Goal: Task Accomplishment & Management: Use online tool/utility

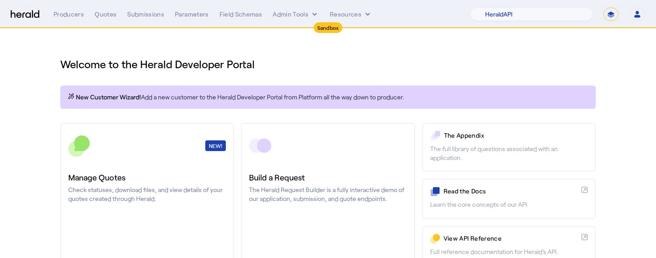
select select "pfm_2v8p_herald_api"
select select "*******"
click at [468, 45] on div "Welcome to the Herald Developer Portal New Customer Wizard! Add a new customer …" at bounding box center [327, 235] width 571 height 412
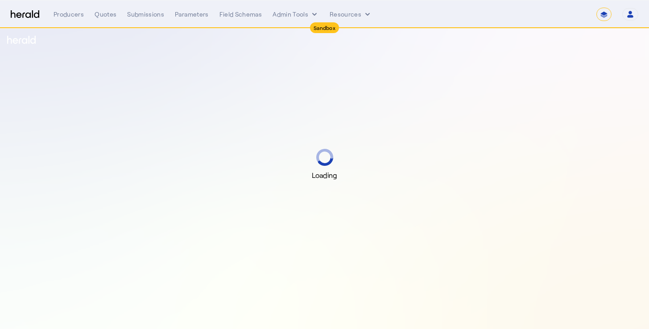
select select "*******"
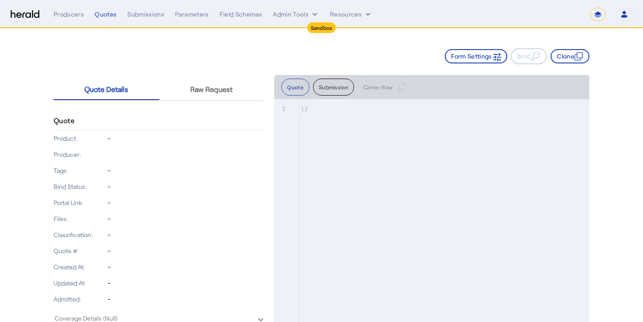
drag, startPoint x: 334, startPoint y: 62, endPoint x: 314, endPoint y: 33, distance: 35.3
click at [334, 62] on div "Form Settings Bind Clone" at bounding box center [322, 56] width 536 height 16
click at [298, 17] on button "Admin Tools" at bounding box center [296, 14] width 46 height 9
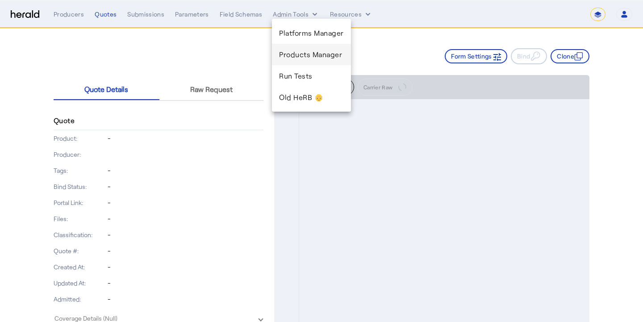
click at [315, 59] on span "Products Manager" at bounding box center [311, 54] width 65 height 11
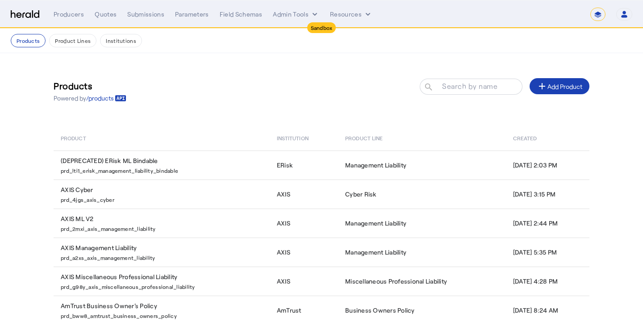
click at [290, 75] on div "Products Powered by /products Search by name search add Add Product" at bounding box center [322, 91] width 536 height 40
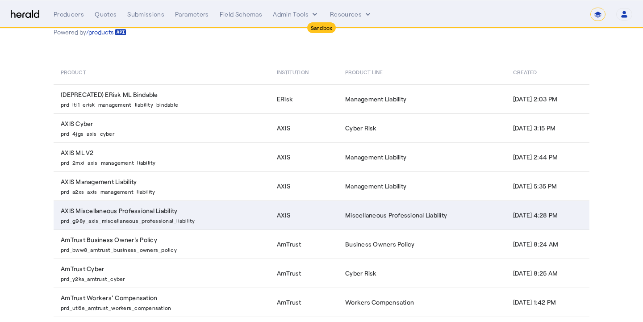
scroll to position [162, 0]
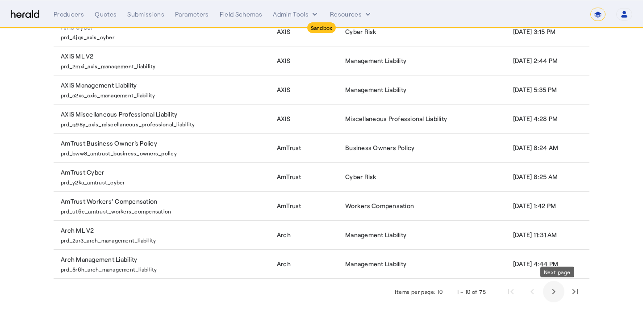
click at [551, 289] on span "Next page" at bounding box center [553, 291] width 21 height 21
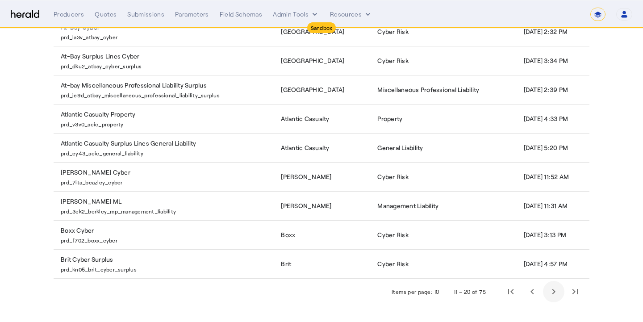
click at [551, 289] on span "Next page" at bounding box center [553, 291] width 21 height 21
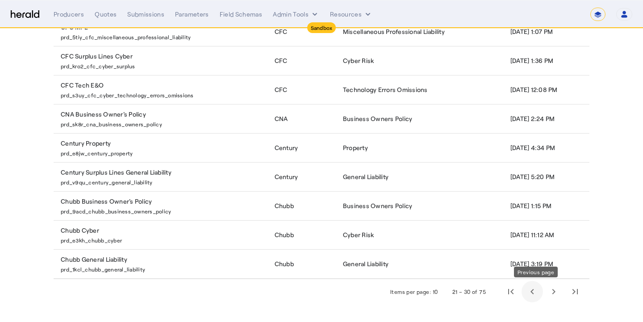
click at [529, 294] on span "Previous page" at bounding box center [531, 291] width 21 height 21
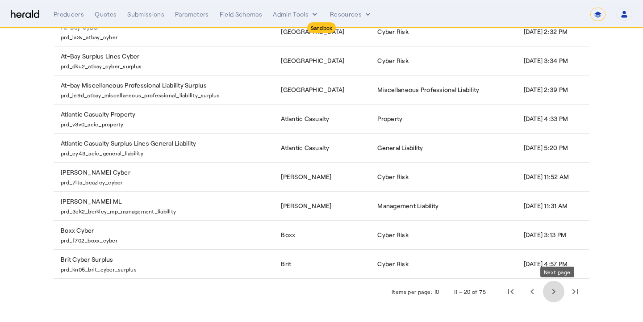
click at [552, 293] on span "Next page" at bounding box center [553, 291] width 21 height 21
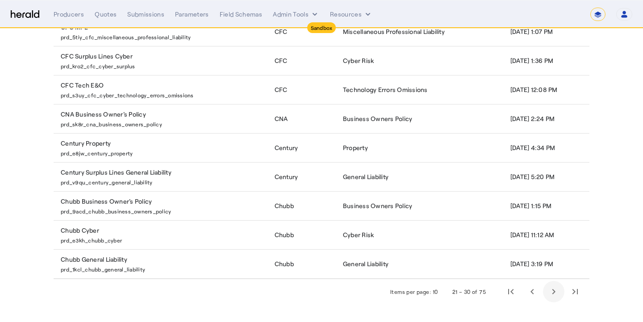
click at [552, 293] on span "Next page" at bounding box center [553, 291] width 21 height 21
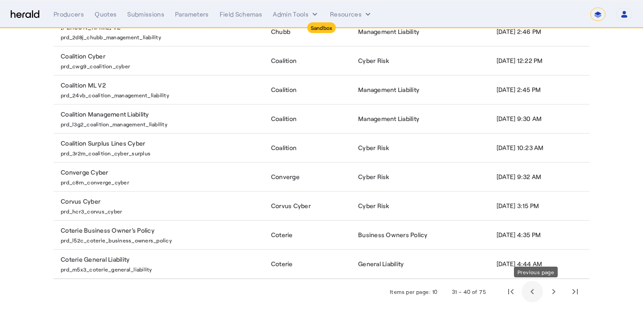
click at [539, 289] on span "Previous page" at bounding box center [531, 291] width 21 height 21
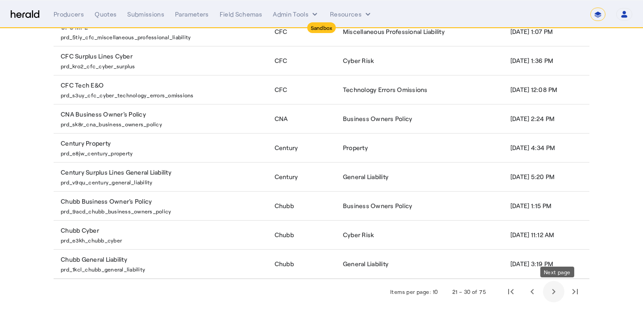
click at [550, 295] on span "Next page" at bounding box center [553, 291] width 21 height 21
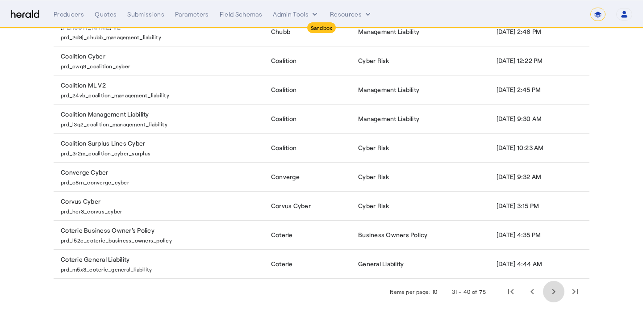
click at [550, 295] on span "Next page" at bounding box center [553, 291] width 21 height 21
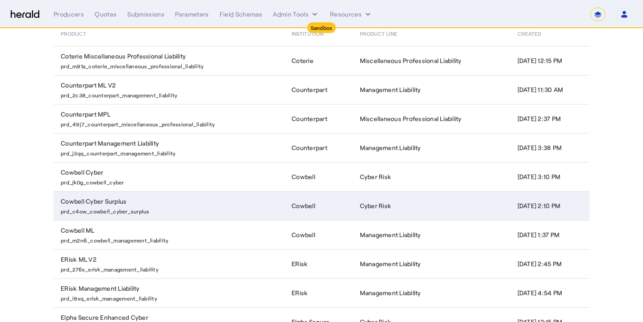
scroll to position [96, 0]
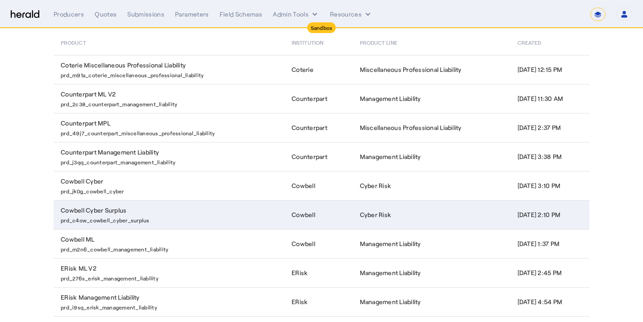
click at [203, 208] on td "Cowbell Cyber Surplus prd_c4ow_cowbell_cyber_surplus" at bounding box center [169, 214] width 231 height 29
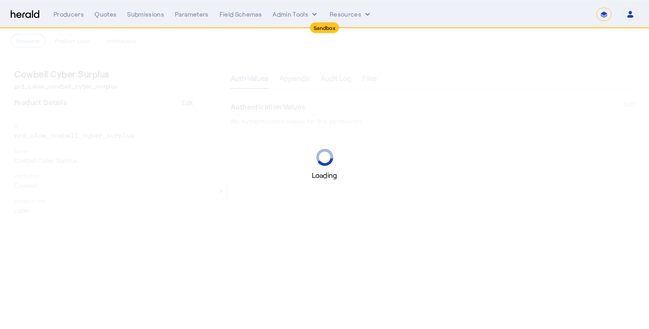
click at [425, 162] on div "Loading" at bounding box center [324, 164] width 649 height 32
click at [366, 83] on div "Loading" at bounding box center [324, 164] width 649 height 329
click at [433, 67] on div "keyboard_arrow_left Auth Values Appendix Audit Log Files Authentication Values …" at bounding box center [432, 190] width 433 height 275
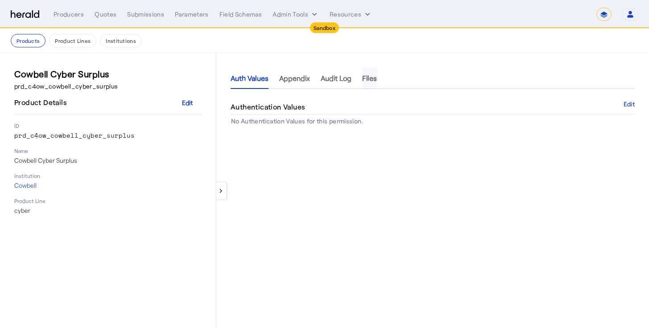
click at [375, 79] on span "Files" at bounding box center [369, 78] width 15 height 7
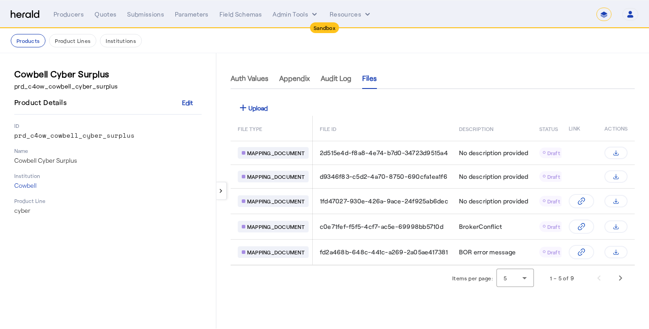
click at [489, 67] on div "Auth Values Appendix Audit Log Files" at bounding box center [433, 77] width 404 height 21
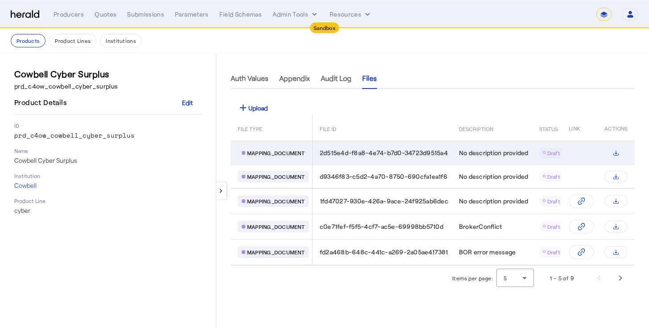
drag, startPoint x: 557, startPoint y: 96, endPoint x: 626, endPoint y: 141, distance: 82.6
click at [558, 97] on div "keyboard_arrow_left Auth Values Appendix Audit Log Files add Upload FILE TYPE F…" at bounding box center [432, 190] width 433 height 275
click at [607, 154] on button "Table view of all product files" at bounding box center [616, 152] width 23 height 12
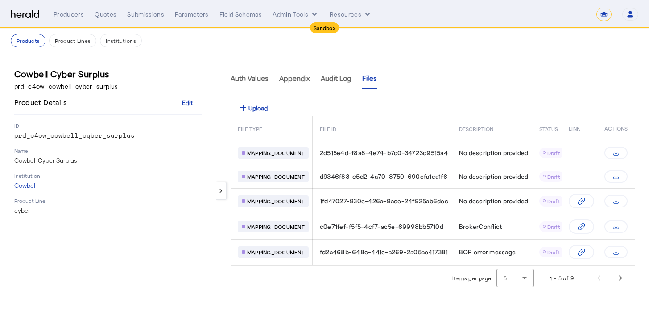
click at [440, 66] on div "keyboard_arrow_left Auth Values Appendix Audit Log Files add Upload FILE TYPE F…" at bounding box center [432, 190] width 433 height 275
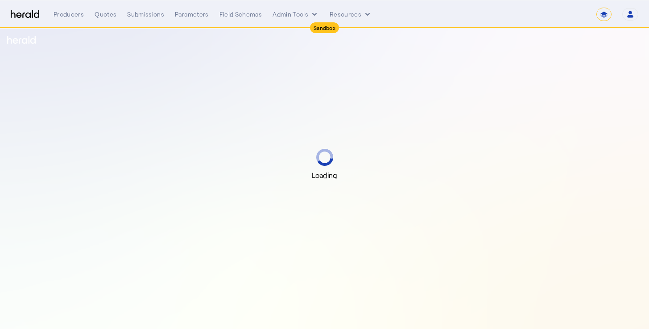
select select "*******"
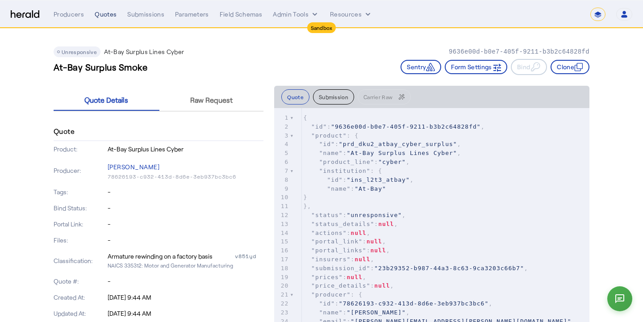
click at [102, 14] on div "Quotes" at bounding box center [106, 14] width 22 height 9
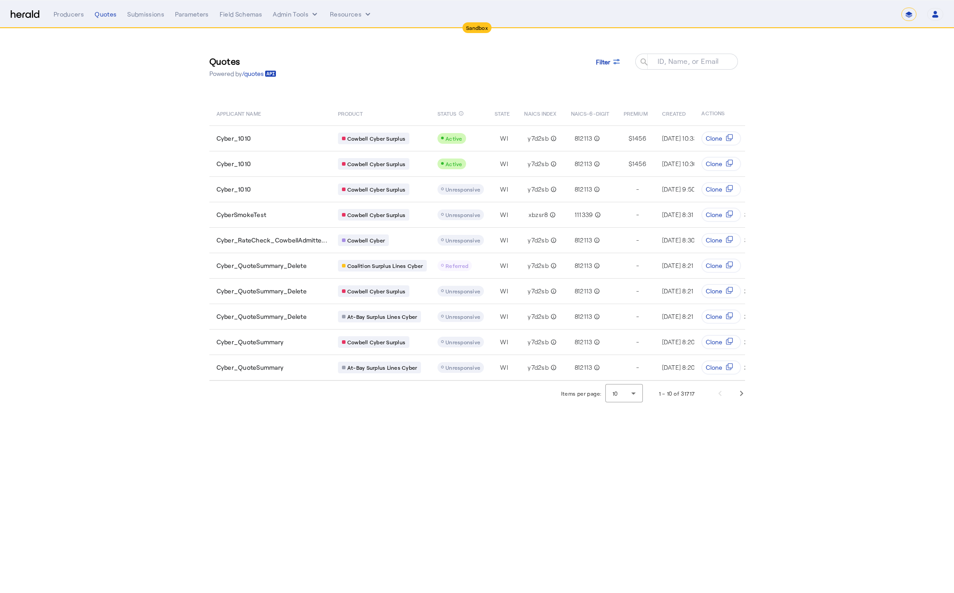
click at [63, 110] on section "Quotes Powered by /quotes Filter ID, Name, or Email search APPLICANT NAME PRODU…" at bounding box center [477, 217] width 954 height 377
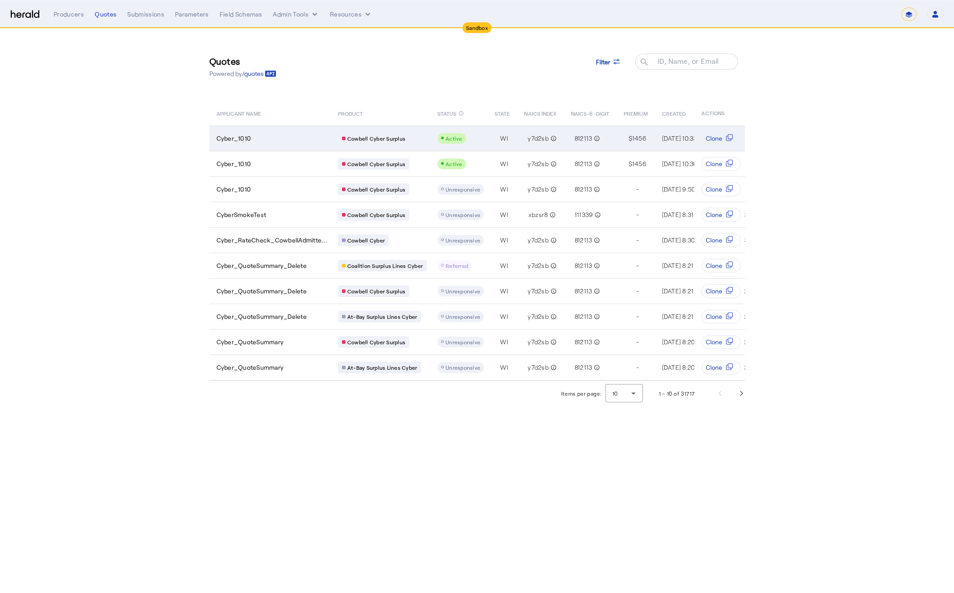
click at [300, 143] on td "Cyber_1010" at bounding box center [269, 137] width 121 height 25
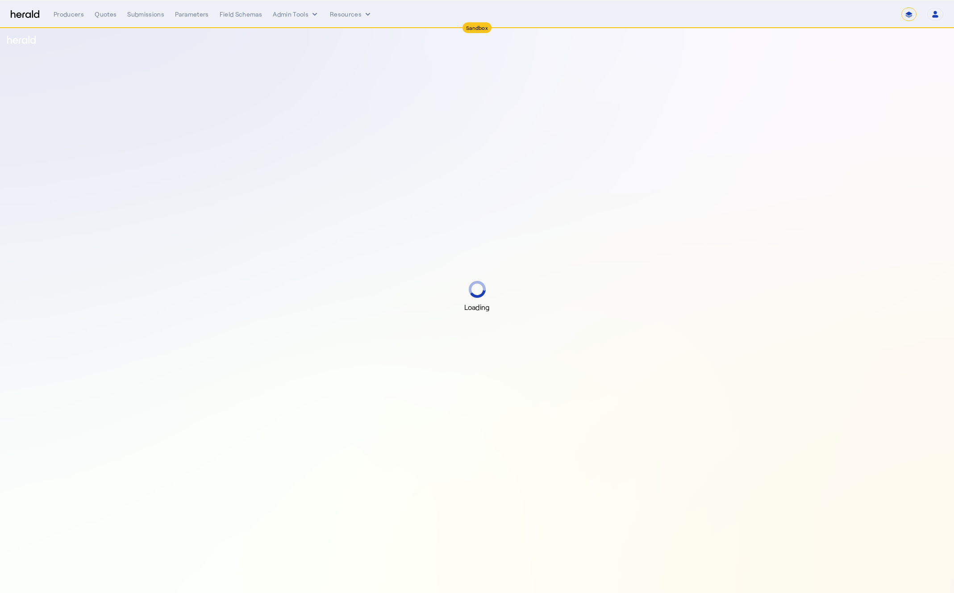
select select "*******"
